Goal: Task Accomplishment & Management: Manage account settings

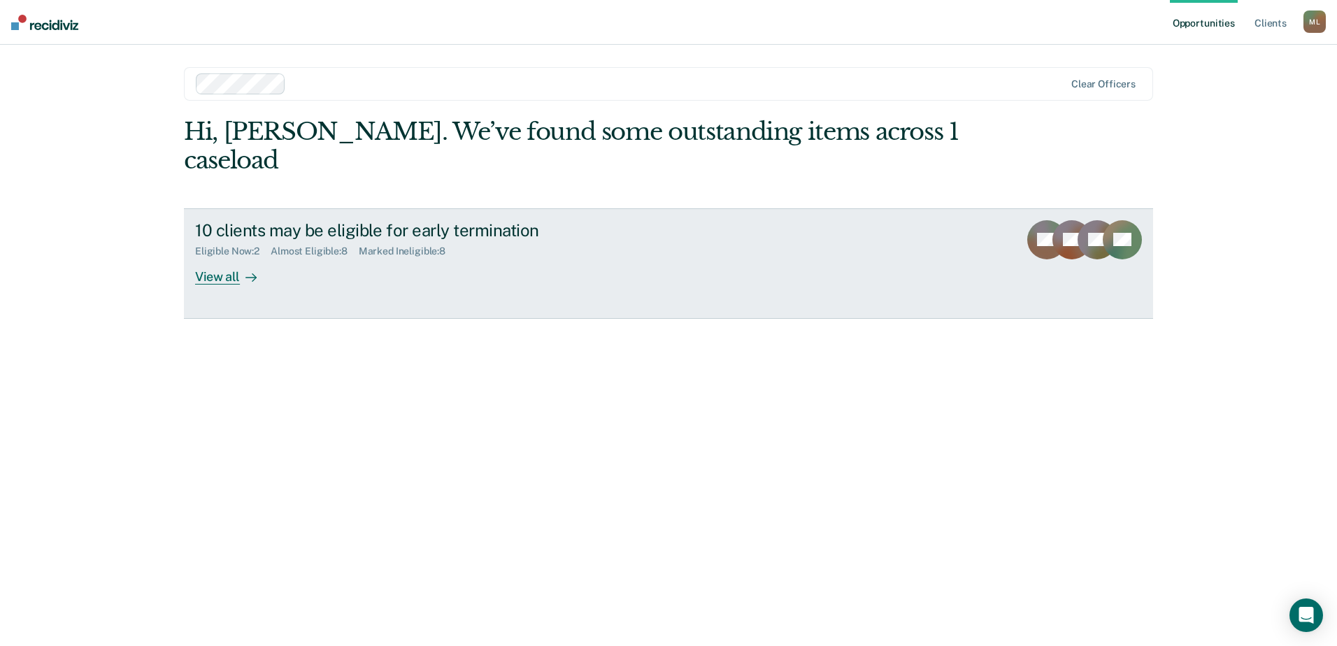
click at [214, 257] on div "View all" at bounding box center [234, 270] width 78 height 27
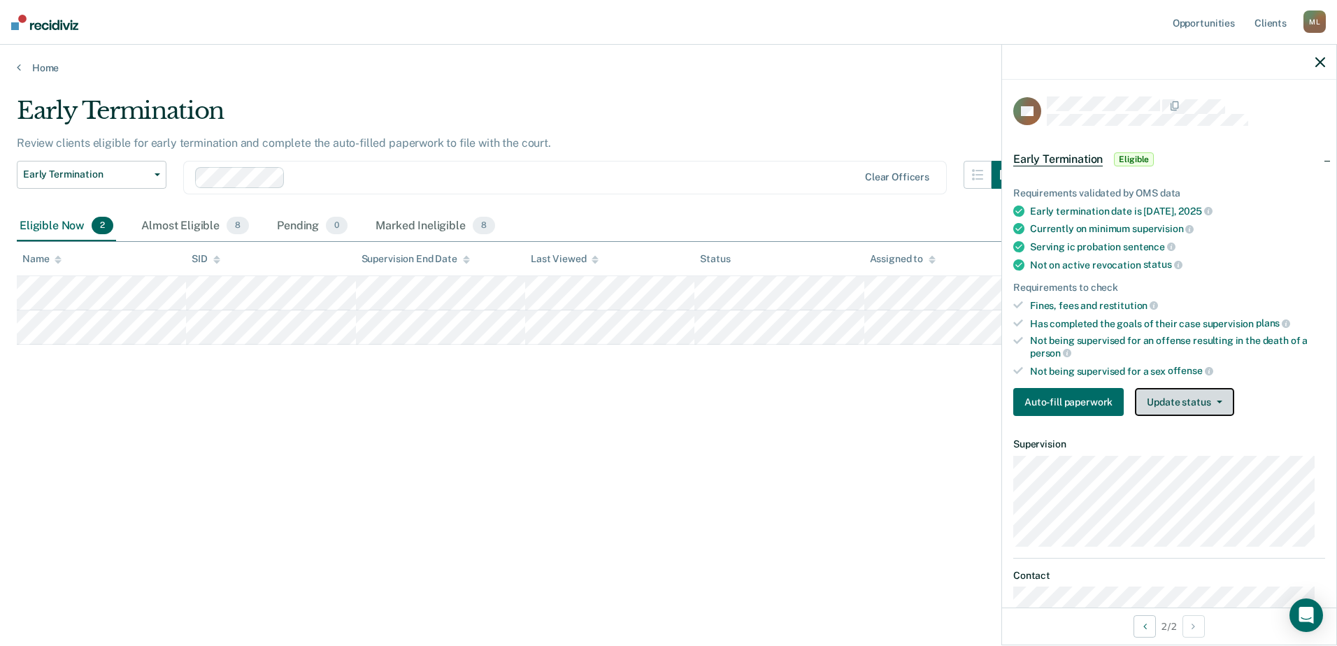
click at [1220, 401] on icon "button" at bounding box center [1220, 402] width 6 height 3
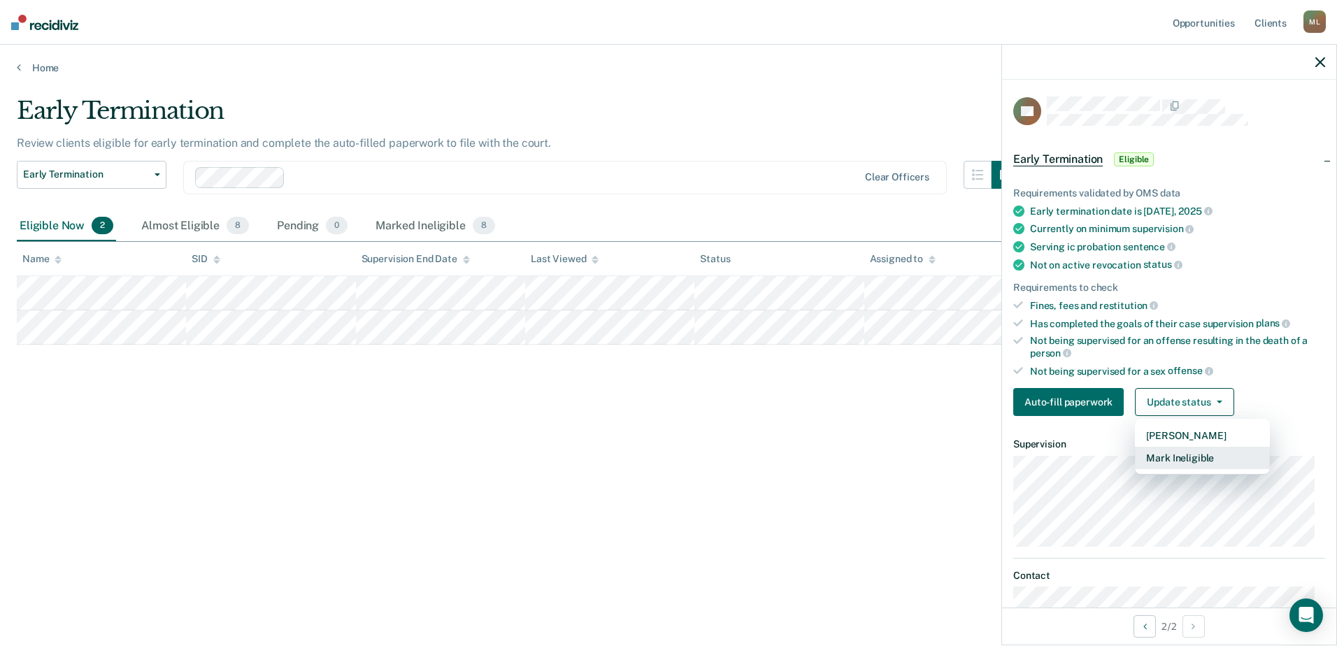
click at [1199, 458] on button "Mark Ineligible" at bounding box center [1202, 458] width 135 height 22
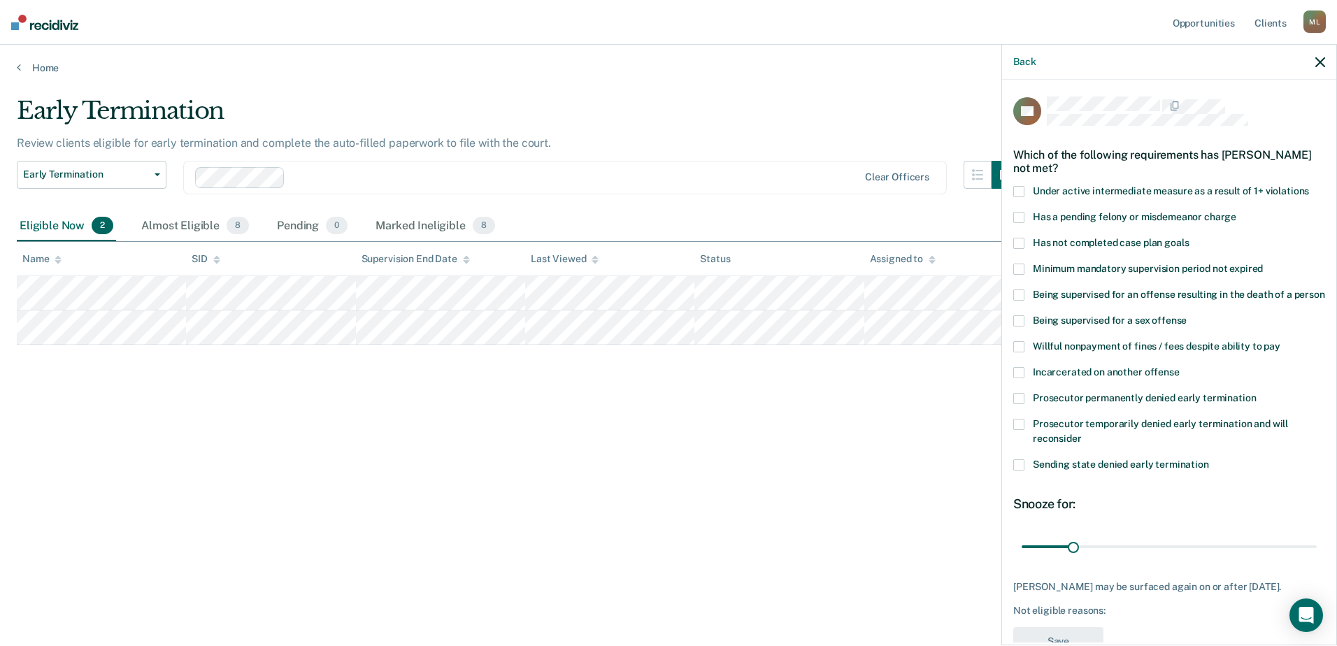
drag, startPoint x: 1018, startPoint y: 241, endPoint x: 1029, endPoint y: 245, distance: 11.6
click at [1018, 241] on span at bounding box center [1018, 243] width 11 height 11
click at [1189, 238] on input "Has not completed case plan goals" at bounding box center [1189, 238] width 0 height 0
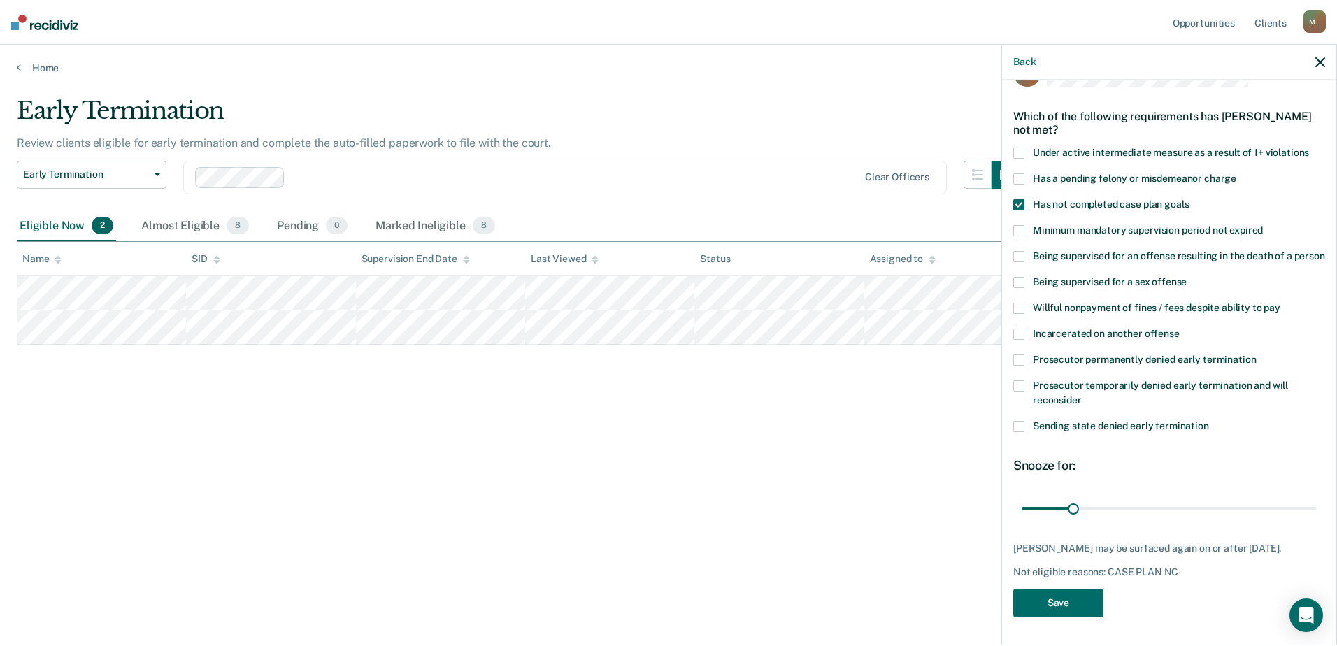
scroll to position [64, 0]
drag, startPoint x: 1073, startPoint y: 494, endPoint x: 1206, endPoint y: 492, distance: 132.9
type input "118"
click at [1206, 496] on input "range" at bounding box center [1169, 508] width 295 height 24
click at [1059, 609] on button "Save" at bounding box center [1058, 603] width 90 height 29
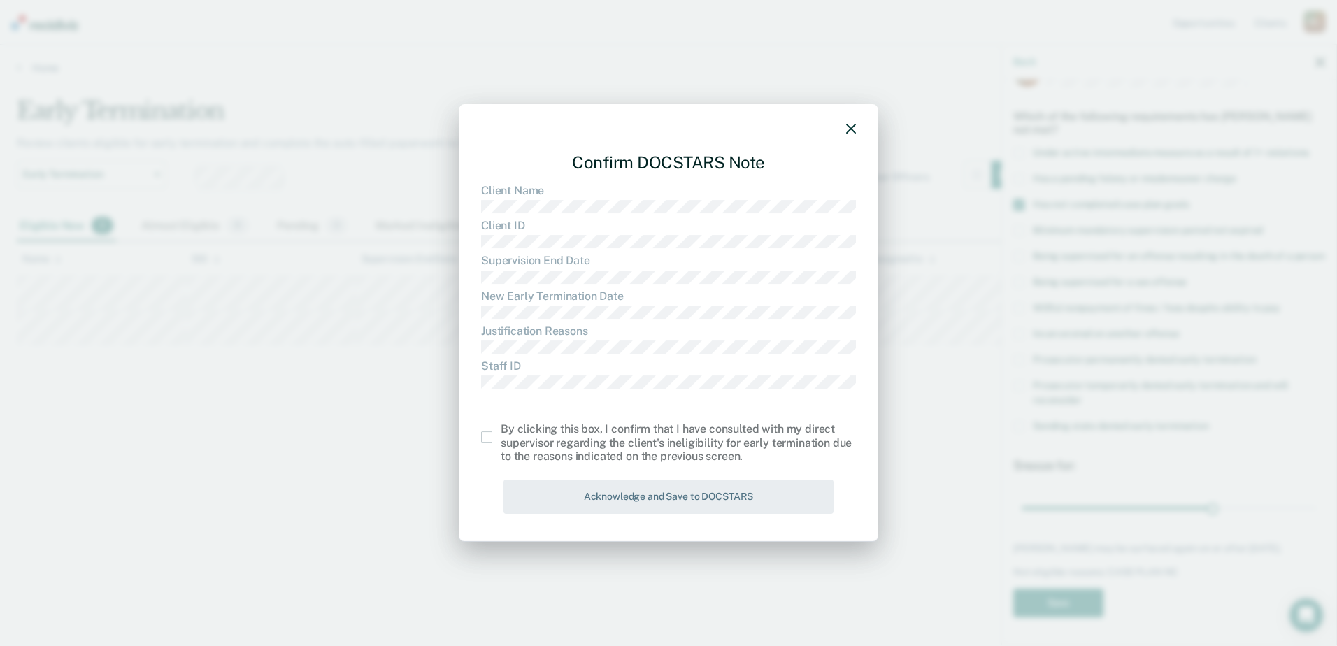
click at [485, 436] on span at bounding box center [486, 436] width 11 height 11
click at [501, 431] on input "checkbox" at bounding box center [501, 431] width 0 height 0
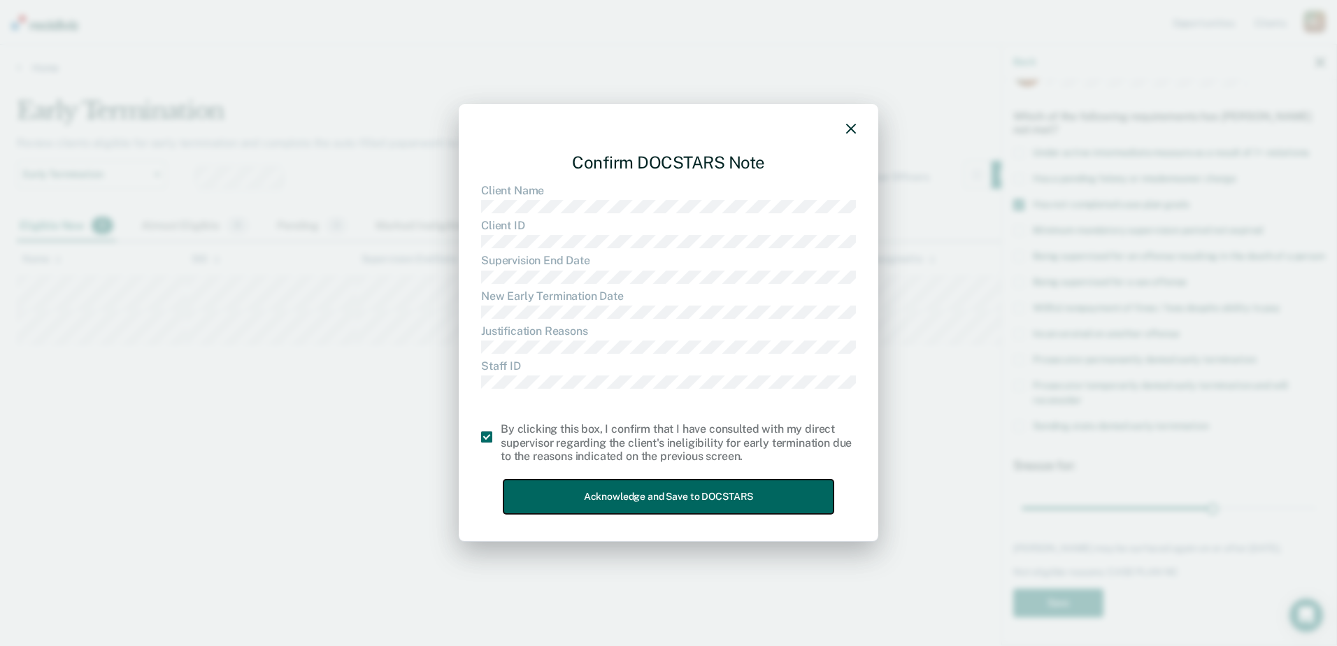
click at [589, 488] on button "Acknowledge and Save to DOCSTARS" at bounding box center [669, 497] width 330 height 34
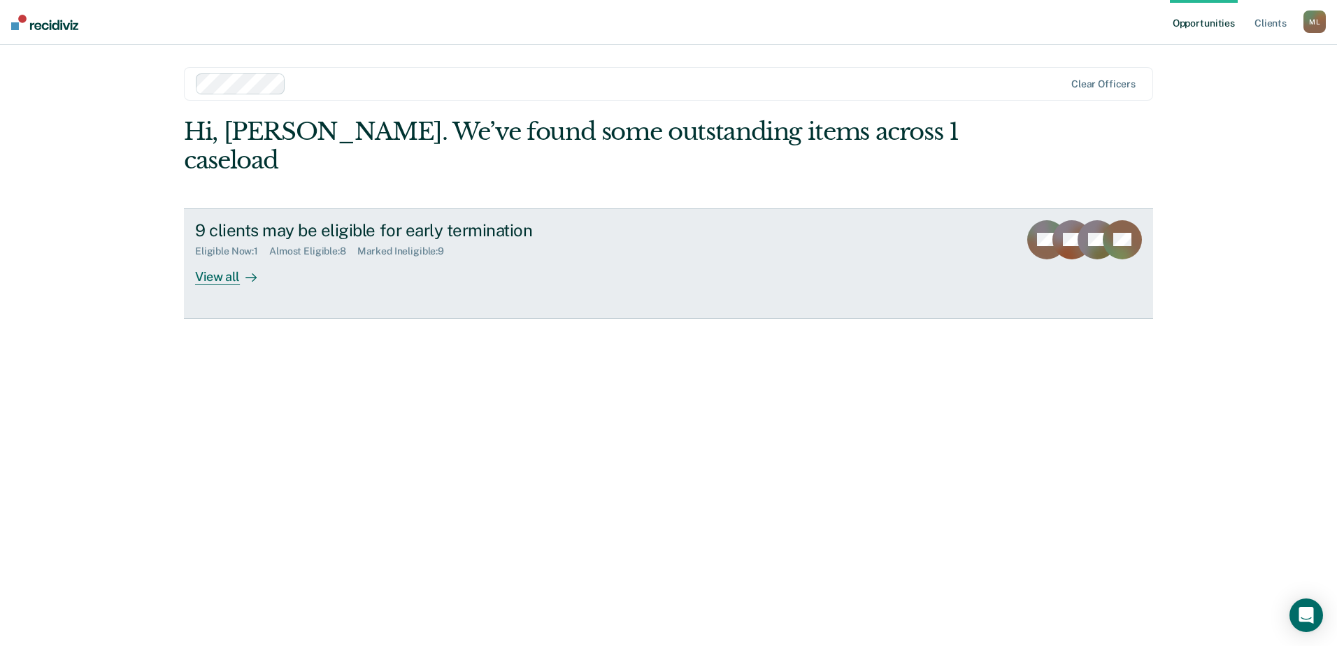
click at [212, 257] on div "View all" at bounding box center [234, 270] width 78 height 27
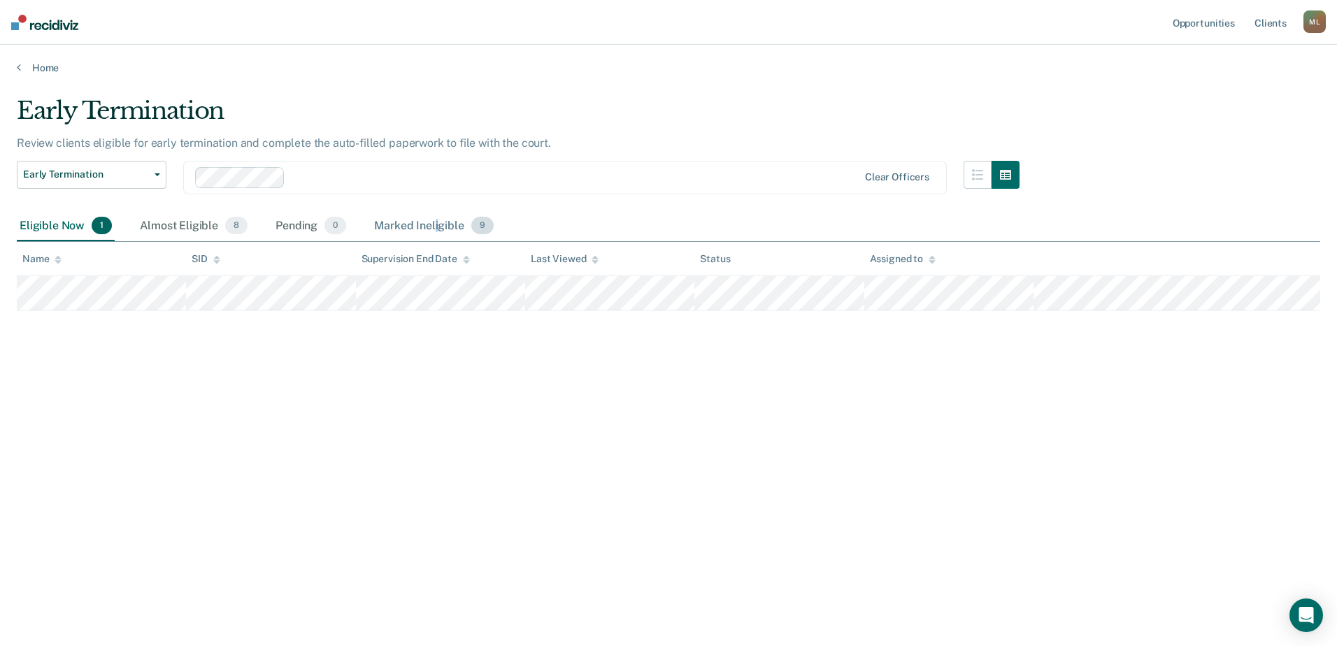
click at [435, 223] on div "Marked Ineligible 9" at bounding box center [433, 226] width 125 height 31
